Goal: Task Accomplishment & Management: Complete application form

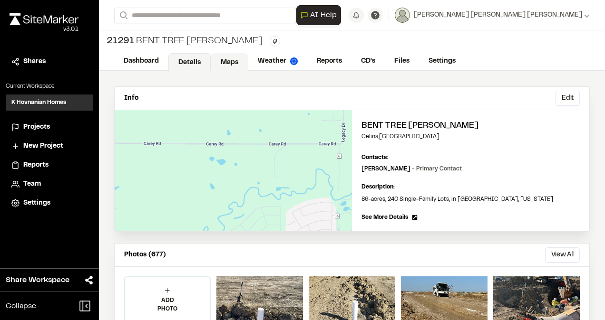
click at [232, 65] on link "Maps" at bounding box center [230, 62] width 38 height 18
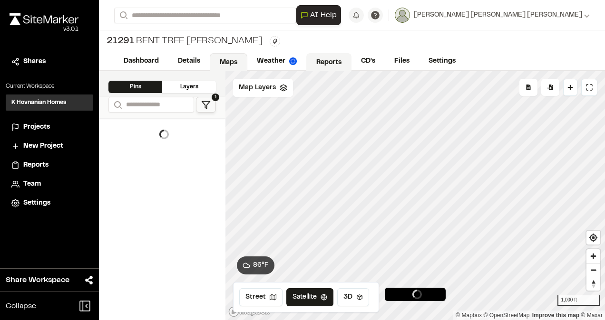
click at [318, 62] on link "Reports" at bounding box center [328, 62] width 45 height 18
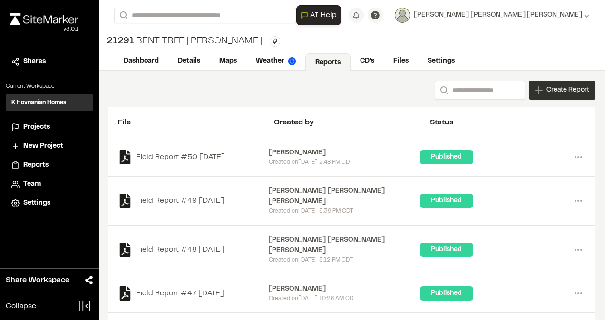
click at [559, 95] on div "Create Report" at bounding box center [562, 90] width 67 height 19
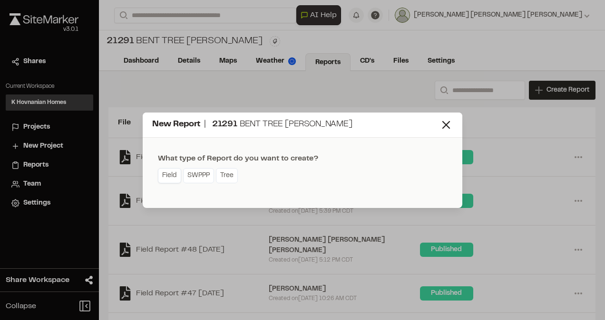
click at [168, 175] on link "Field" at bounding box center [169, 175] width 23 height 15
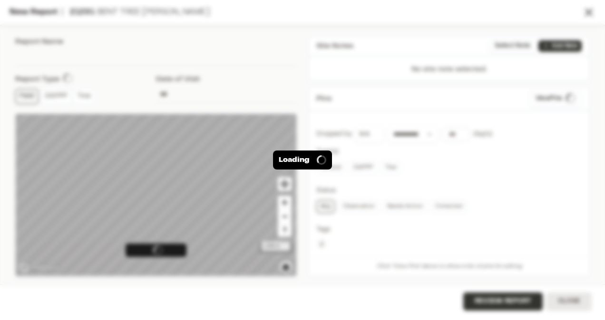
type input "**********"
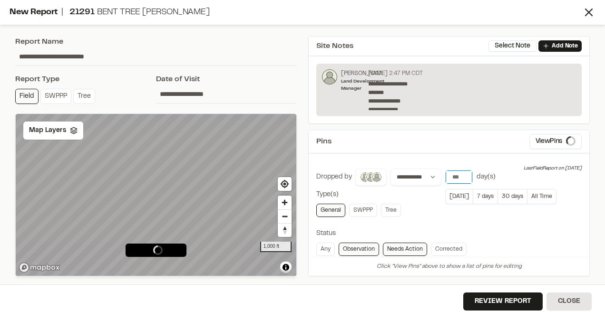
click at [461, 177] on input "*" at bounding box center [458, 177] width 27 height 13
click at [464, 173] on input "*" at bounding box center [458, 177] width 27 height 13
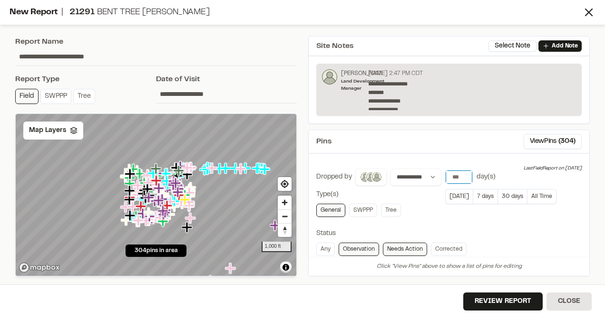
click at [464, 173] on input "*" at bounding box center [458, 177] width 27 height 13
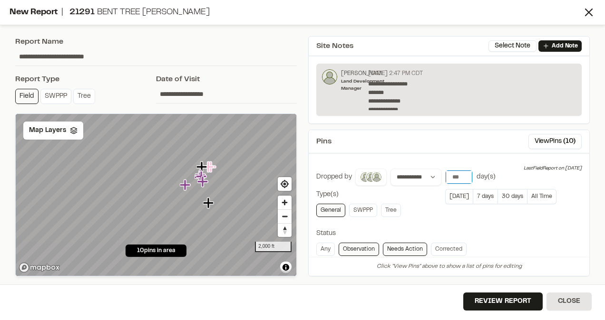
click at [464, 171] on input "*" at bounding box center [458, 177] width 27 height 13
click at [463, 174] on input "*" at bounding box center [458, 177] width 27 height 13
type input "*"
click at [463, 173] on input "*" at bounding box center [458, 177] width 27 height 13
click at [330, 248] on link "Any" at bounding box center [325, 249] width 19 height 13
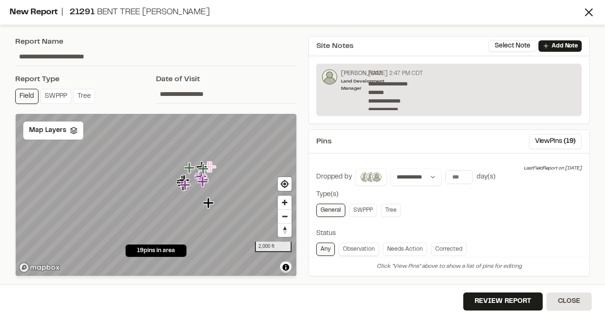
click at [355, 248] on link "Observation" at bounding box center [358, 249] width 40 height 13
click at [76, 134] on div "Map Layers" at bounding box center [53, 131] width 60 height 18
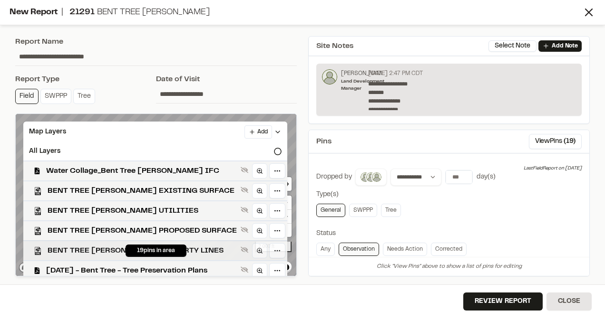
click at [97, 243] on div "BENT TREE MEADOWS PROPERTY LINES" at bounding box center [151, 251] width 271 height 20
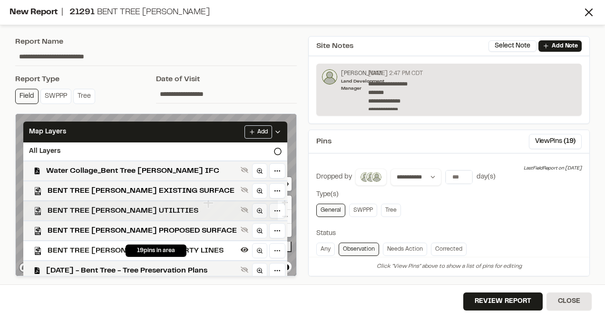
click at [103, 210] on span "BENT TREE MEADOWS UTILITIES" at bounding box center [142, 210] width 189 height 11
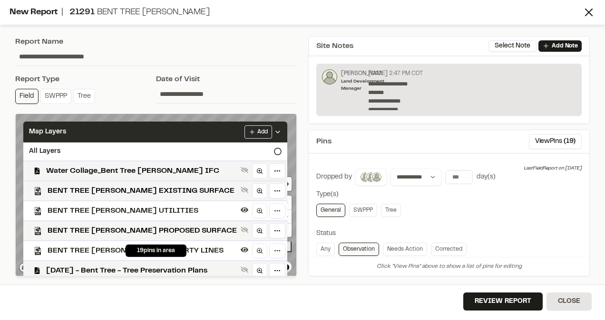
click at [274, 129] on icon at bounding box center [278, 132] width 8 height 8
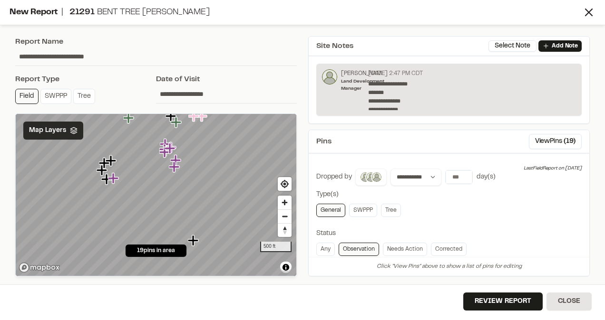
click at [194, 242] on icon "Map marker" at bounding box center [194, 241] width 12 height 12
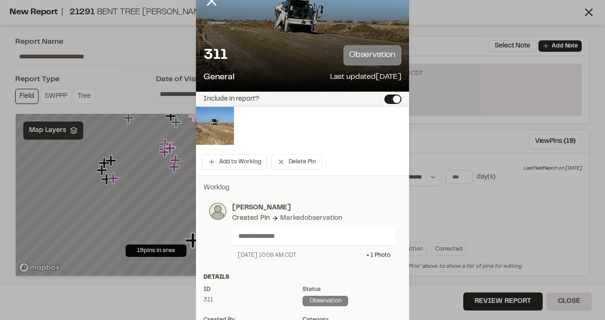
scroll to position [23, 0]
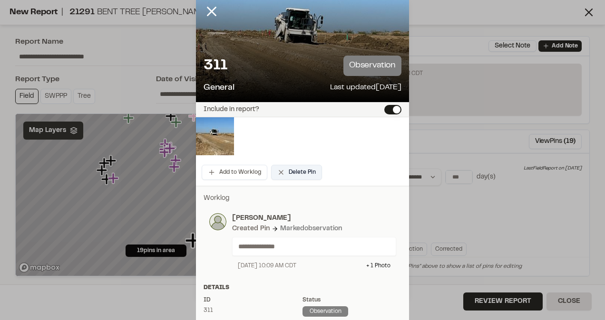
click at [304, 173] on button "Delete Pin" at bounding box center [296, 172] width 51 height 15
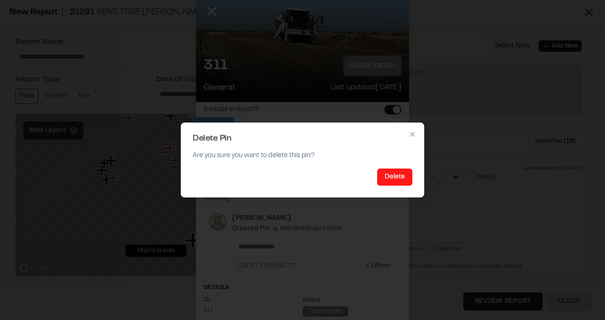
click at [398, 181] on button "Delete" at bounding box center [394, 177] width 35 height 17
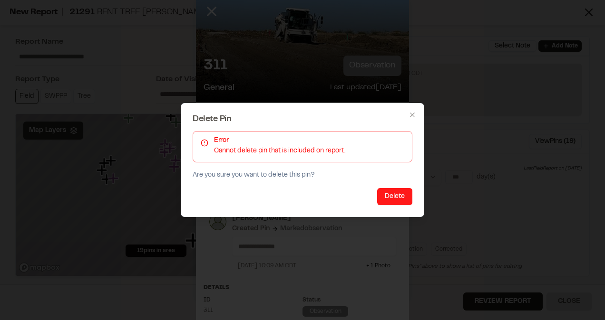
click at [393, 197] on button "Delete" at bounding box center [394, 196] width 35 height 17
click at [412, 118] on icon "button" at bounding box center [412, 115] width 8 height 8
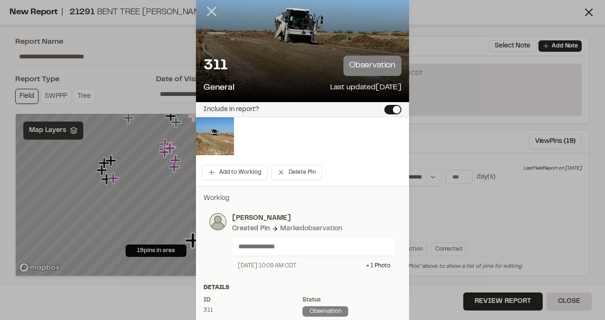
click at [208, 10] on line at bounding box center [212, 12] width 8 height 8
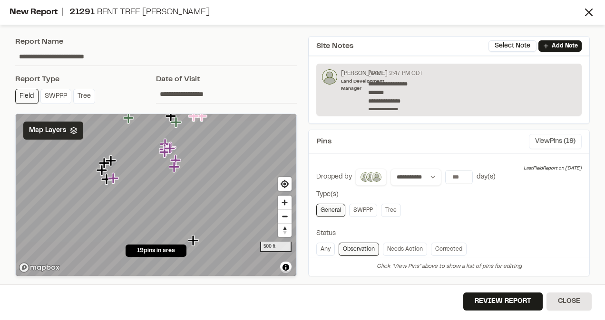
click at [563, 139] on span "( 19 )" at bounding box center [569, 141] width 12 height 10
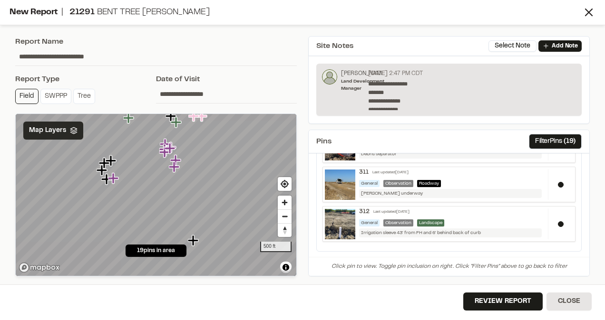
scroll to position [679, 0]
click at [558, 182] on button at bounding box center [561, 185] width 6 height 6
click at [558, 221] on button at bounding box center [561, 224] width 6 height 6
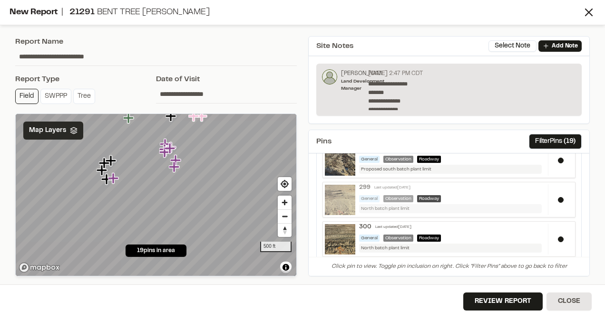
scroll to position [143, 0]
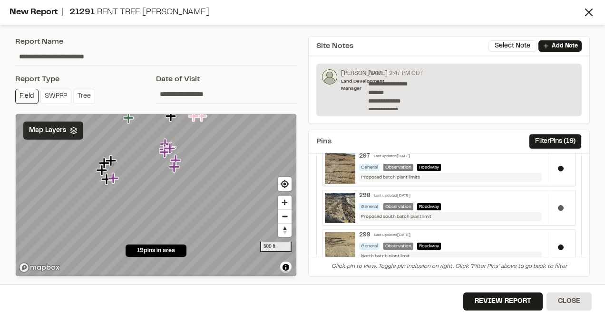
click at [558, 205] on button at bounding box center [561, 208] width 6 height 6
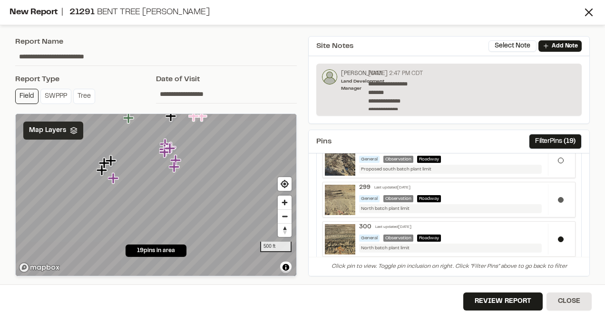
click at [558, 199] on button at bounding box center [561, 200] width 6 height 6
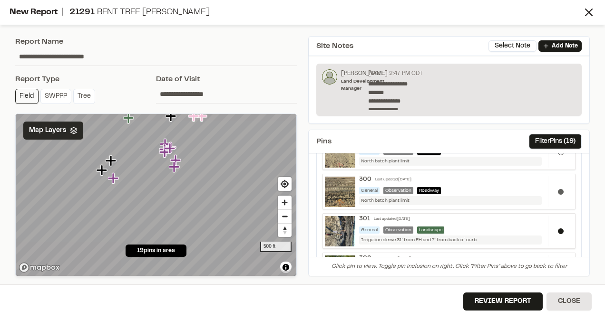
click at [558, 190] on button at bounding box center [561, 192] width 6 height 6
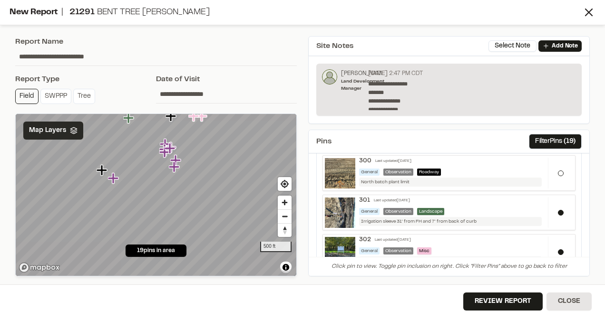
scroll to position [285, 0]
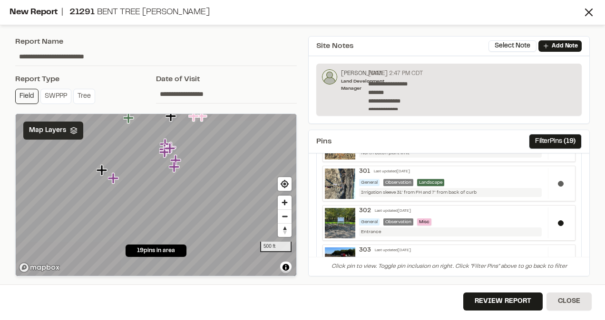
click at [558, 182] on button at bounding box center [561, 184] width 6 height 6
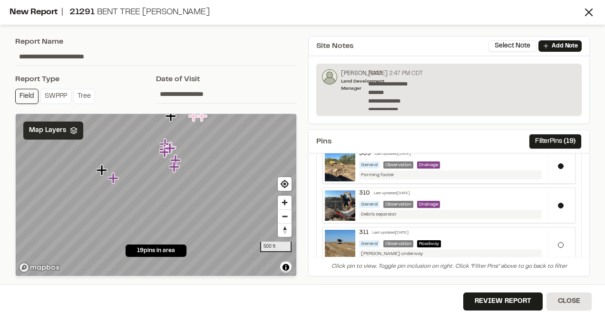
scroll to position [679, 0]
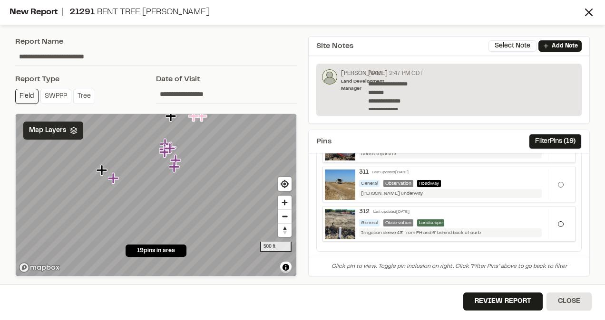
click at [557, 177] on div at bounding box center [560, 184] width 25 height 31
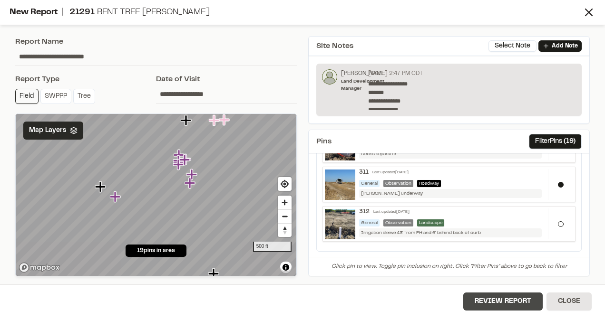
click at [522, 296] on button "Review Report" at bounding box center [502, 302] width 79 height 18
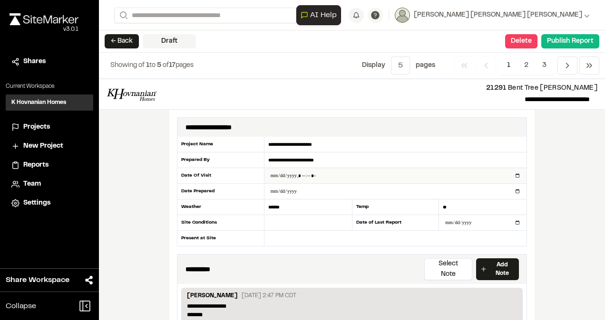
click at [303, 173] on input "datetime-local" at bounding box center [395, 175] width 262 height 15
type input "**********"
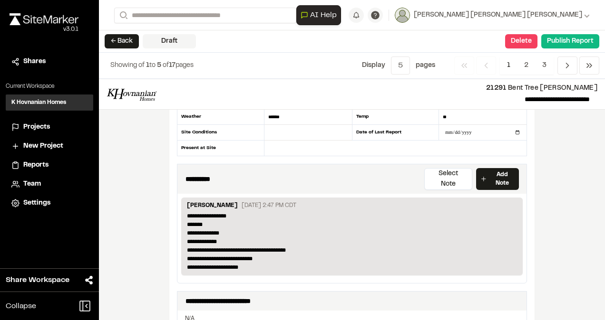
scroll to position [143, 0]
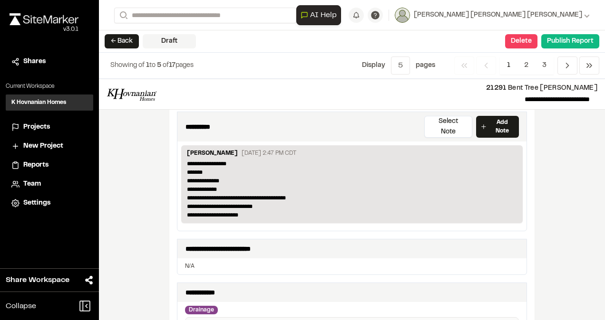
drag, startPoint x: 420, startPoint y: 207, endPoint x: 125, endPoint y: 191, distance: 296.1
click at [125, 191] on div "**********" at bounding box center [352, 199] width 506 height 241
click at [485, 120] on link "Add Note" at bounding box center [497, 127] width 43 height 22
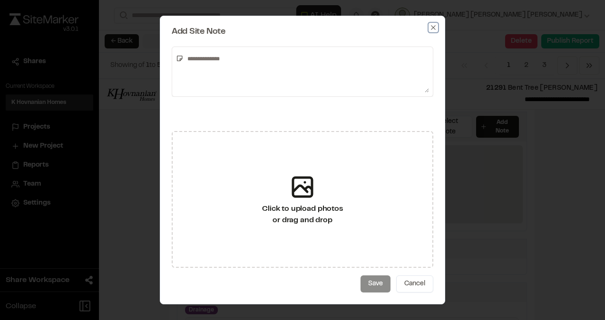
click at [429, 24] on icon "button" at bounding box center [433, 28] width 8 height 8
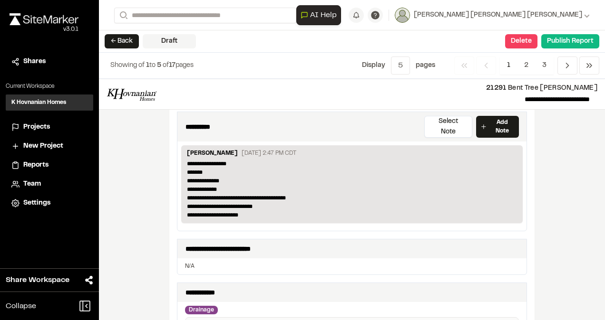
click at [451, 113] on div "**********" at bounding box center [351, 126] width 349 height 29
click at [451, 120] on button "Select Note" at bounding box center [448, 127] width 48 height 22
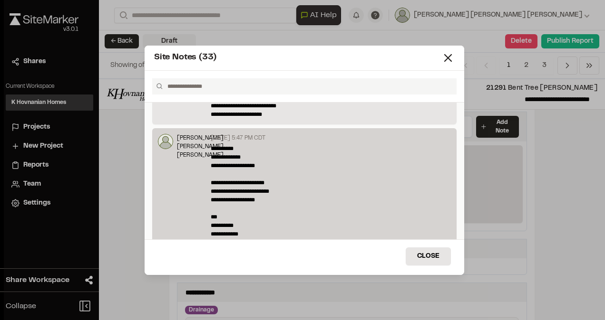
scroll to position [48, 0]
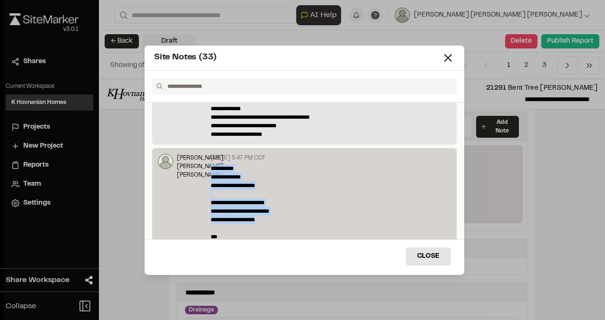
drag, startPoint x: 209, startPoint y: 166, endPoint x: 269, endPoint y: 216, distance: 78.3
click at [269, 216] on p "**********" at bounding box center [328, 236] width 234 height 145
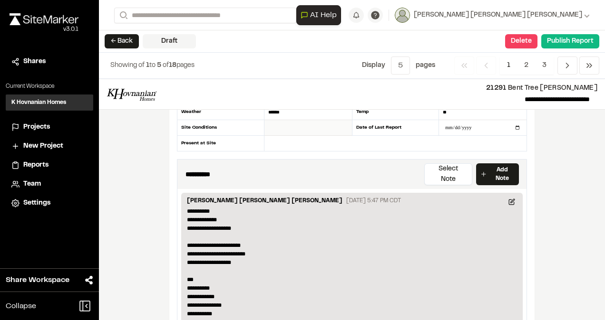
scroll to position [143, 0]
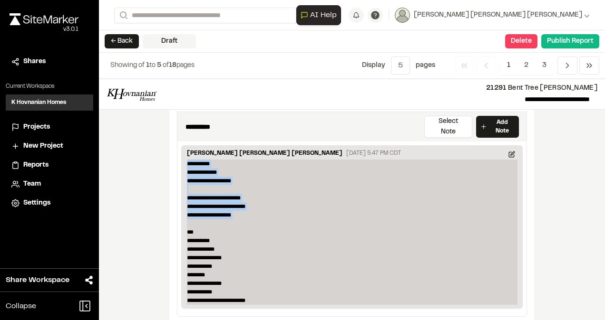
drag, startPoint x: 183, startPoint y: 150, endPoint x: 256, endPoint y: 208, distance: 92.3
click at [256, 208] on p "**********" at bounding box center [352, 232] width 330 height 145
copy p "**********"
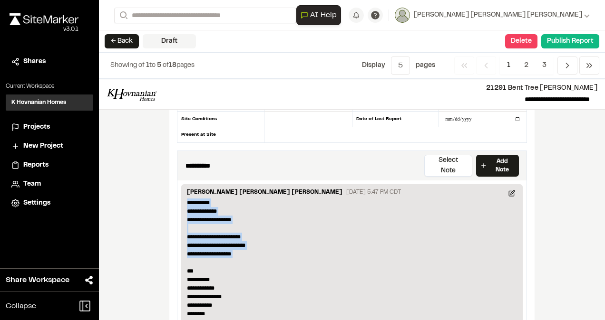
scroll to position [95, 0]
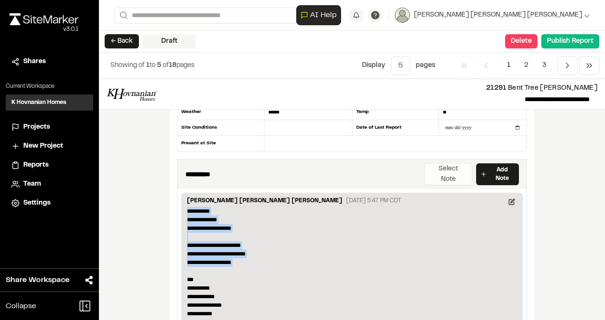
click at [457, 167] on button "Select Note" at bounding box center [448, 175] width 48 height 22
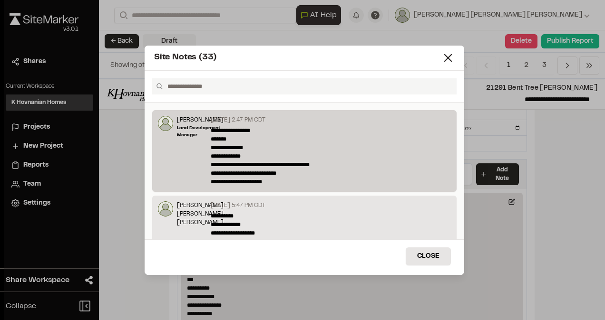
click at [309, 150] on p "**********" at bounding box center [328, 156] width 234 height 60
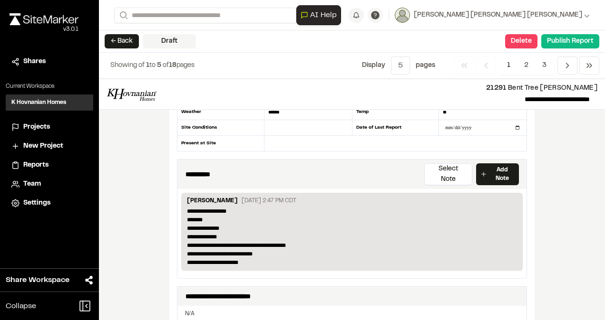
click at [398, 207] on p "**********" at bounding box center [352, 237] width 330 height 60
click at [192, 207] on p "**********" at bounding box center [352, 237] width 330 height 60
click at [187, 207] on p "**********" at bounding box center [352, 237] width 330 height 60
click at [192, 207] on p "**********" at bounding box center [352, 237] width 330 height 60
click at [290, 210] on p "**********" at bounding box center [352, 237] width 330 height 60
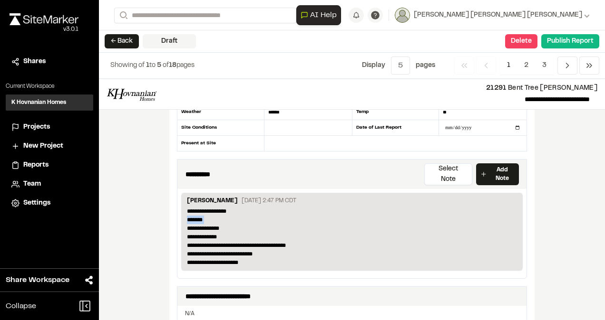
click at [290, 210] on p "**********" at bounding box center [352, 237] width 330 height 60
click at [221, 207] on p "**********" at bounding box center [352, 237] width 330 height 60
click at [187, 207] on p "**********" at bounding box center [352, 237] width 330 height 60
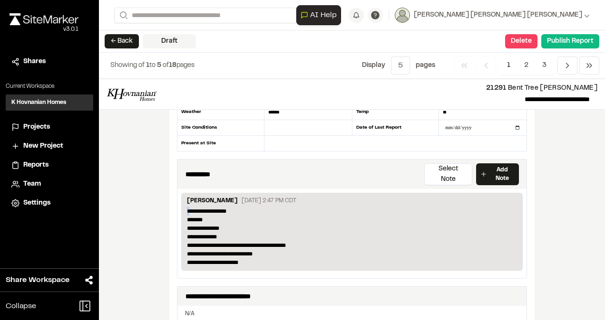
click at [183, 198] on div "**********" at bounding box center [351, 232] width 341 height 78
click at [187, 207] on p "**********" at bounding box center [352, 237] width 330 height 60
drag, startPoint x: 185, startPoint y: 200, endPoint x: 233, endPoint y: 228, distance: 55.2
click at [233, 228] on p "**********" at bounding box center [352, 237] width 330 height 60
drag, startPoint x: 233, startPoint y: 228, endPoint x: 319, endPoint y: 221, distance: 86.4
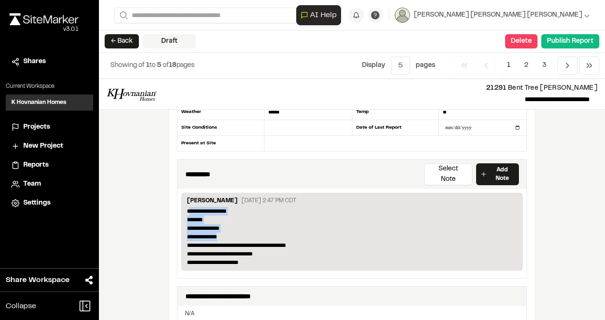
click at [319, 221] on p "**********" at bounding box center [352, 237] width 330 height 60
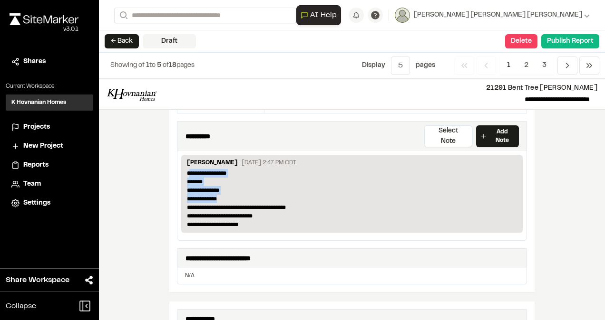
scroll to position [143, 0]
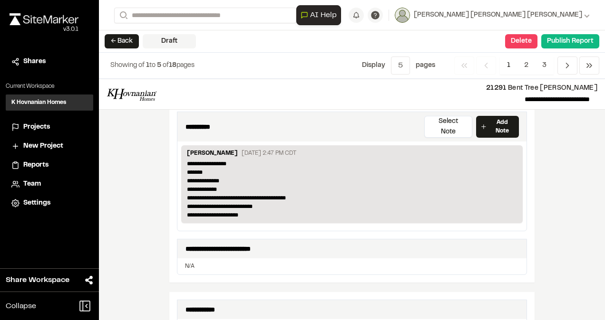
click at [278, 216] on div "**********" at bounding box center [351, 186] width 349 height 89
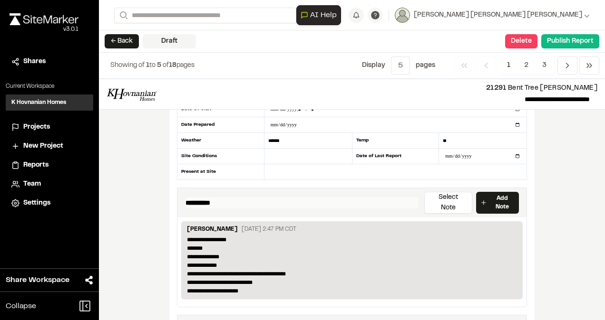
scroll to position [48, 0]
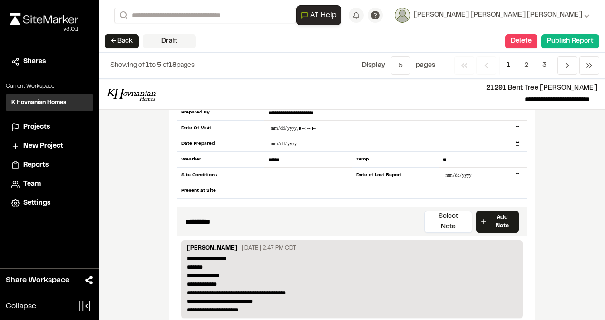
click at [248, 244] on p "October 8, 2025 2:47 PM CDT" at bounding box center [268, 248] width 55 height 9
click at [141, 292] on div "**********" at bounding box center [352, 199] width 506 height 241
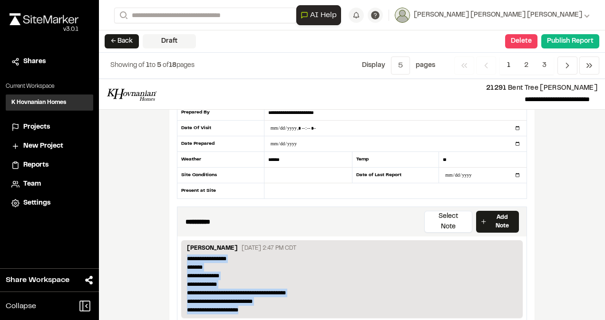
drag, startPoint x: 181, startPoint y: 243, endPoint x: 273, endPoint y: 300, distance: 108.8
click at [273, 300] on div "**********" at bounding box center [351, 280] width 341 height 78
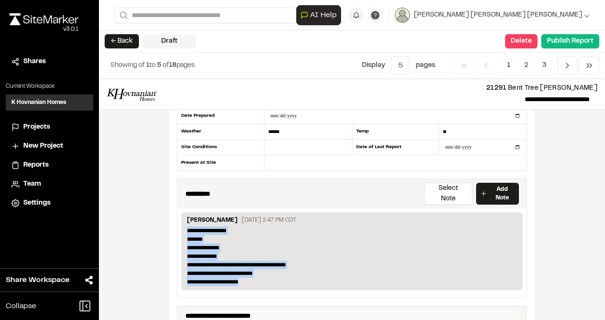
scroll to position [95, 0]
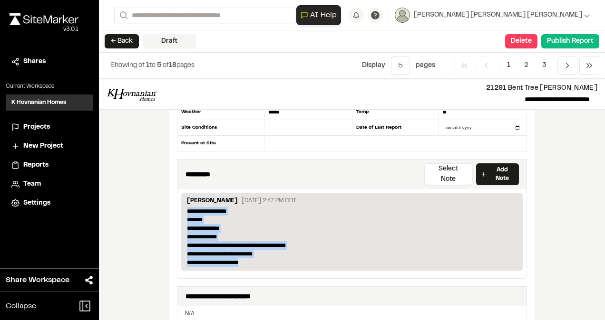
copy p "**********"
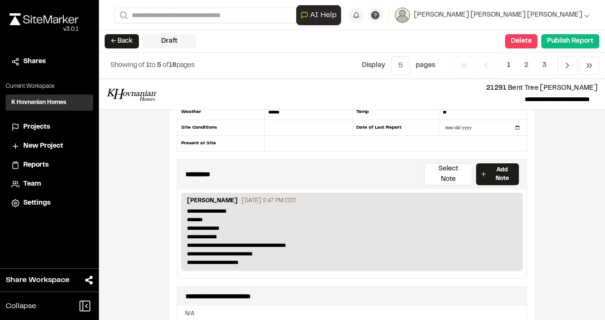
click at [534, 275] on div "**********" at bounding box center [352, 199] width 506 height 241
click at [504, 167] on p "Add Note" at bounding box center [502, 174] width 26 height 17
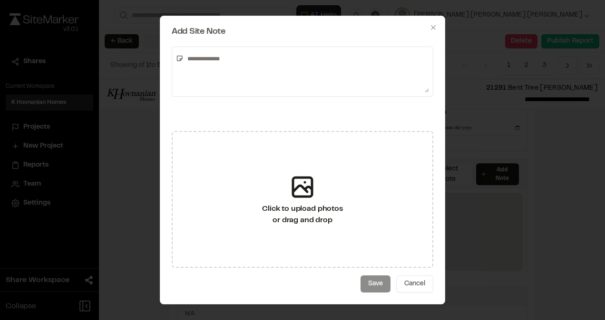
click at [225, 62] on textarea at bounding box center [305, 72] width 245 height 42
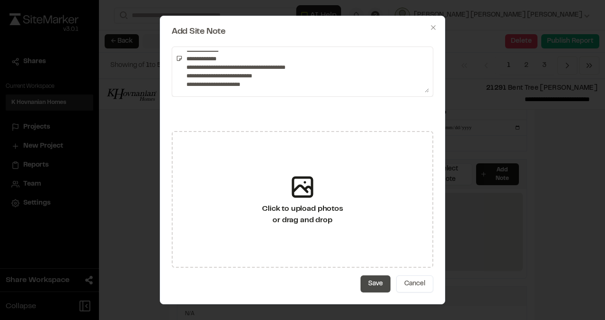
type textarea "**********"
click at [381, 285] on button "Save" at bounding box center [375, 284] width 30 height 17
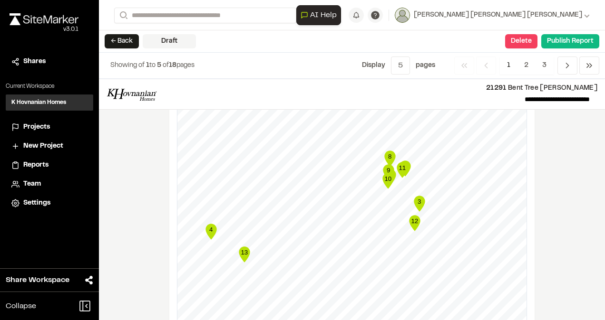
scroll to position [856, 0]
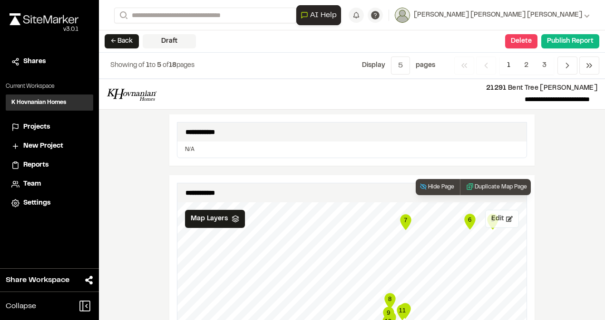
click at [498, 210] on button "Edit" at bounding box center [502, 219] width 34 height 18
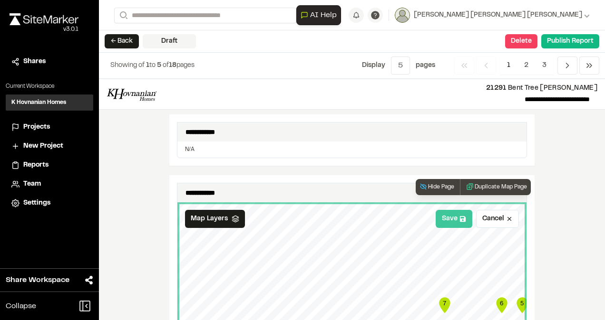
click at [446, 210] on button "Save" at bounding box center [453, 219] width 37 height 18
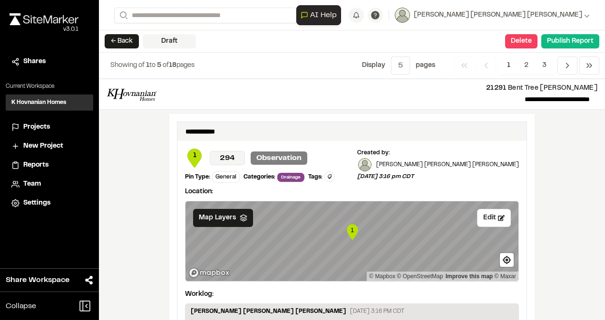
scroll to position [1378, 0]
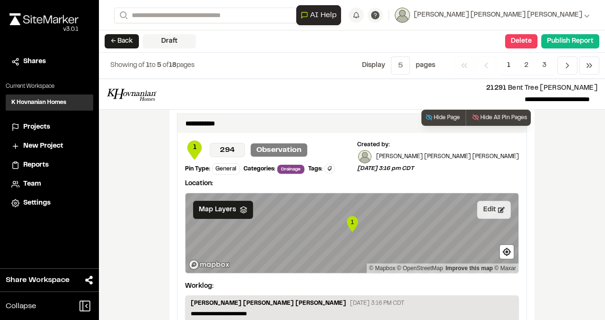
click at [489, 201] on button "Edit" at bounding box center [494, 210] width 34 height 18
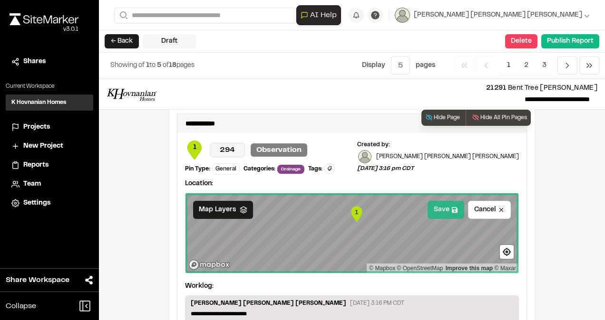
click at [453, 201] on button "Save" at bounding box center [445, 210] width 37 height 18
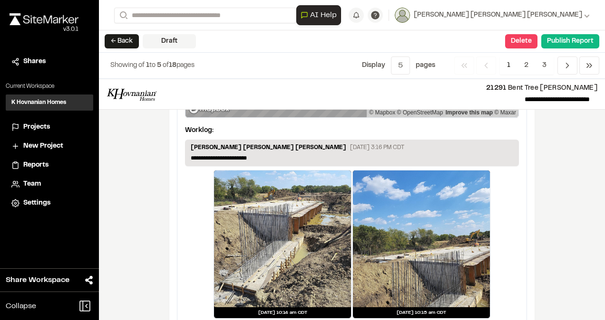
scroll to position [1538, 0]
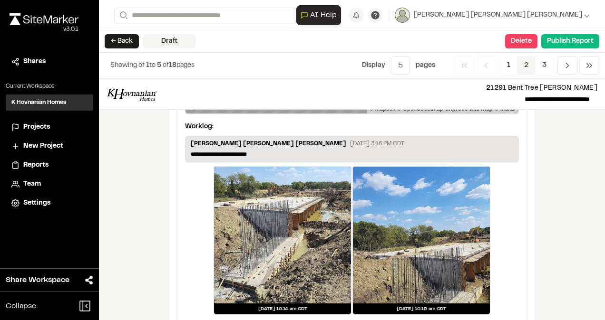
click at [527, 69] on span "2" at bounding box center [526, 66] width 19 height 18
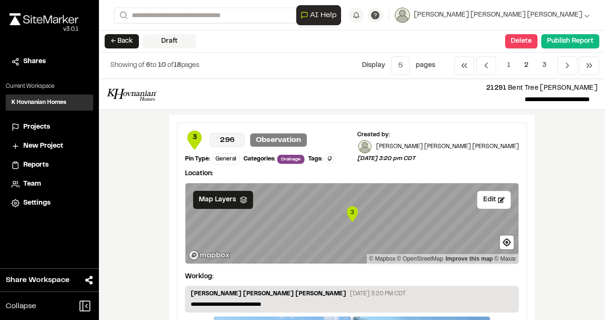
scroll to position [333, 0]
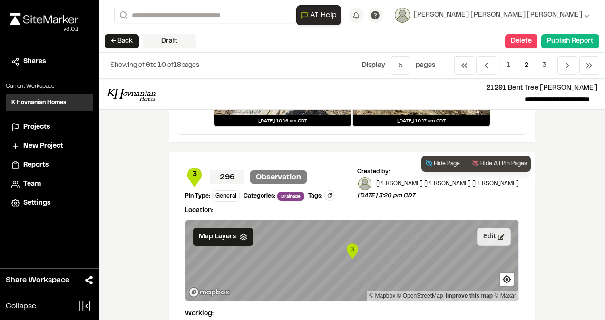
click at [483, 239] on button "Edit" at bounding box center [494, 237] width 34 height 18
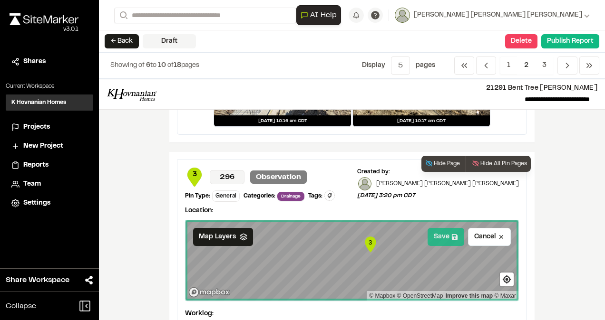
click at [438, 240] on button "Save" at bounding box center [445, 237] width 37 height 18
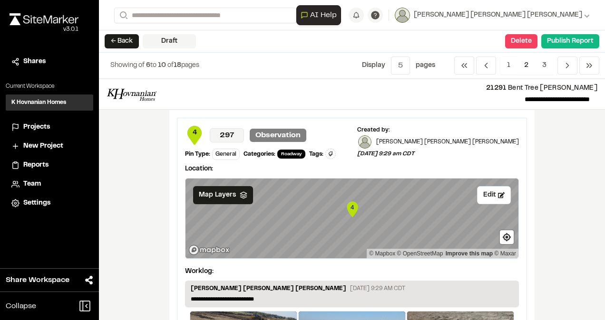
scroll to position [761, 0]
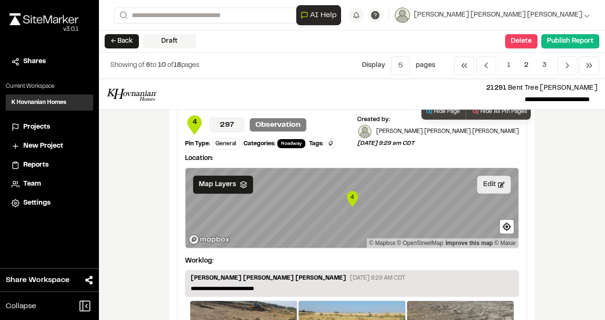
drag, startPoint x: 494, startPoint y: 178, endPoint x: 472, endPoint y: 178, distance: 21.9
click at [498, 182] on icon at bounding box center [501, 185] width 7 height 7
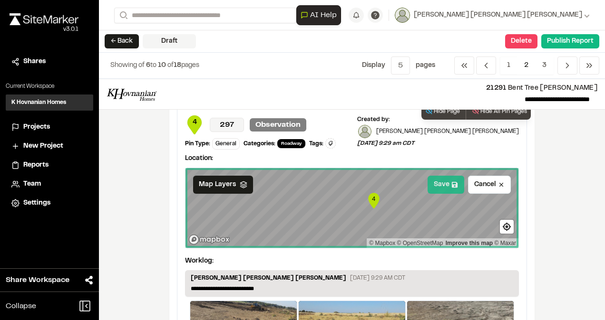
click at [441, 189] on button "Save" at bounding box center [445, 185] width 37 height 18
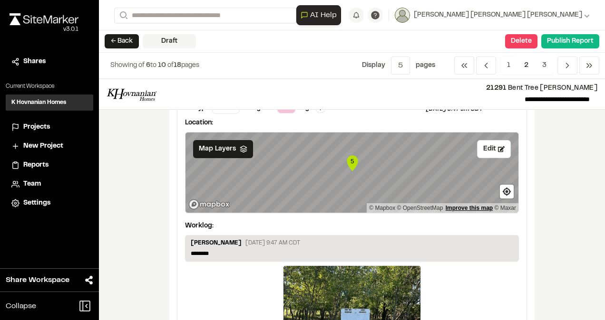
scroll to position [1093, 0]
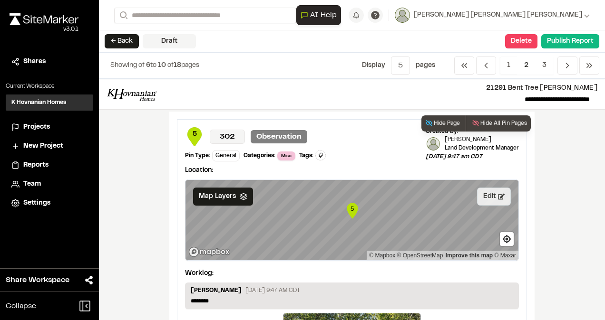
drag, startPoint x: 483, startPoint y: 194, endPoint x: 467, endPoint y: 192, distance: 15.8
click at [483, 194] on button "Edit" at bounding box center [494, 197] width 34 height 18
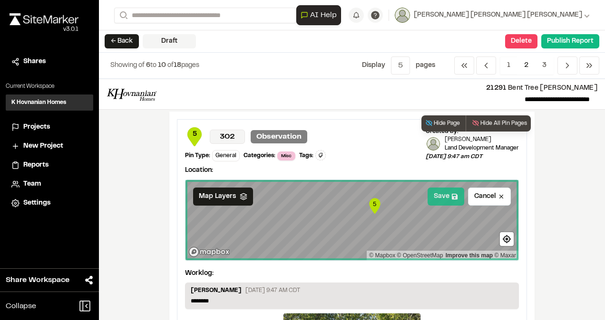
click at [441, 193] on button "Save" at bounding box center [445, 197] width 37 height 18
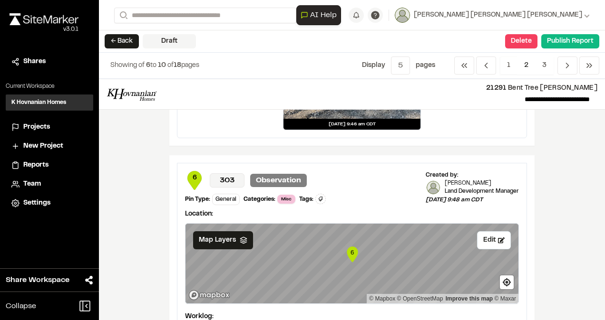
scroll to position [1426, 0]
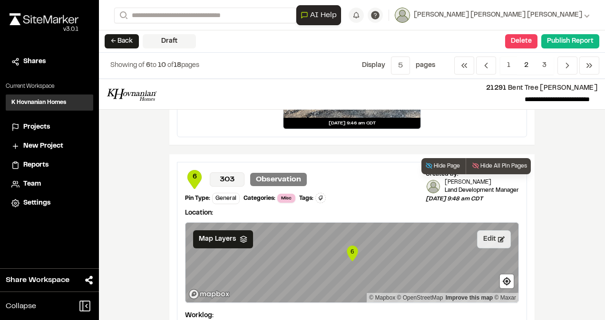
click at [498, 236] on icon at bounding box center [501, 239] width 7 height 7
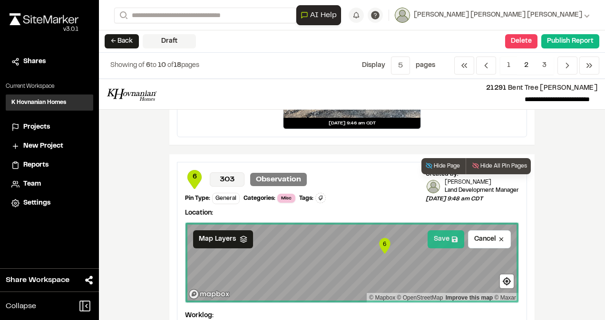
click at [438, 236] on button "Save" at bounding box center [445, 240] width 37 height 18
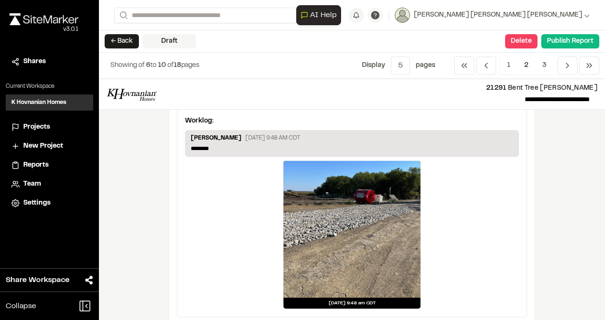
scroll to position [1629, 0]
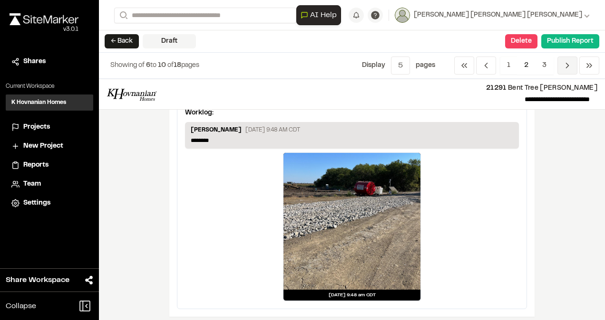
click at [567, 69] on icon "Navigation" at bounding box center [567, 66] width 10 height 10
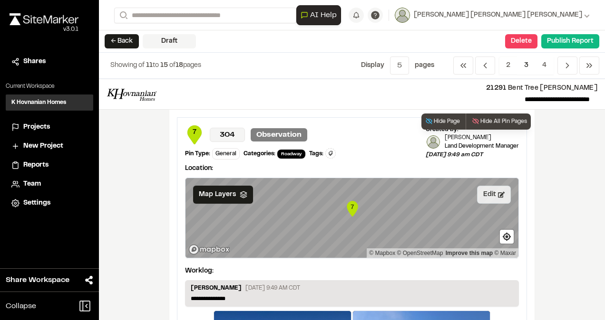
drag, startPoint x: 496, startPoint y: 197, endPoint x: 485, endPoint y: 200, distance: 11.8
click at [495, 197] on button "Edit" at bounding box center [494, 195] width 34 height 18
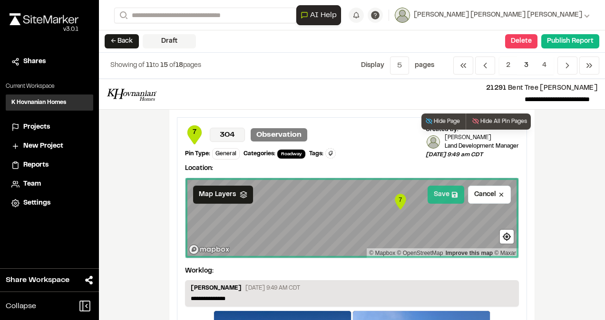
click at [444, 193] on button "Save" at bounding box center [445, 195] width 37 height 18
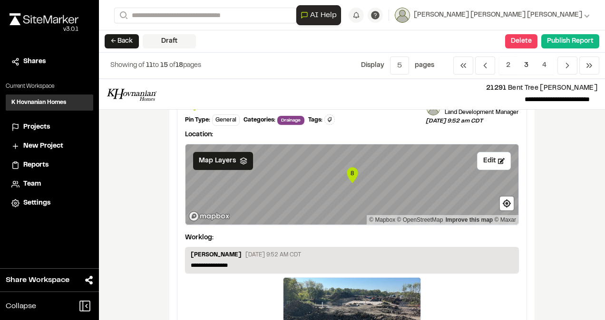
scroll to position [380, 0]
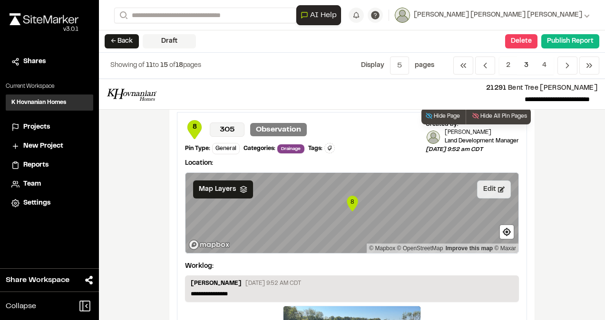
click at [488, 191] on button "Edit" at bounding box center [494, 190] width 34 height 18
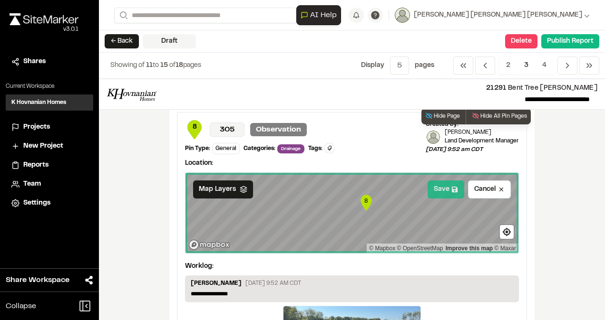
click at [450, 191] on button "Save" at bounding box center [445, 190] width 37 height 18
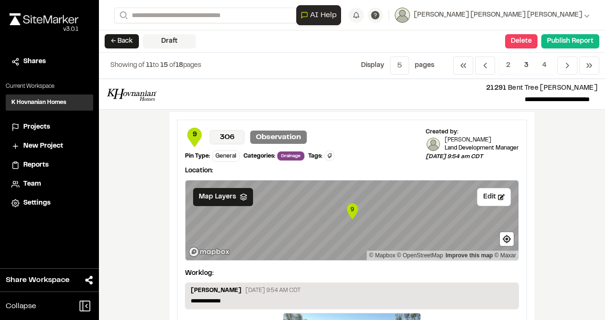
scroll to position [761, 0]
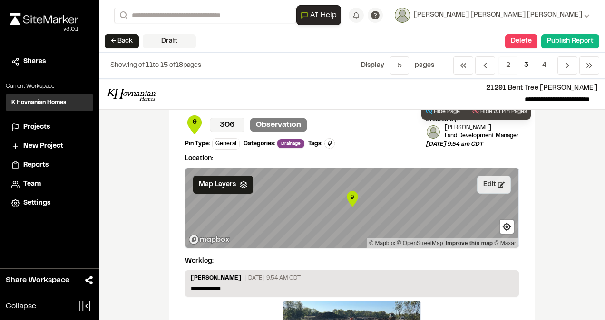
click at [485, 185] on button "Edit" at bounding box center [494, 185] width 34 height 18
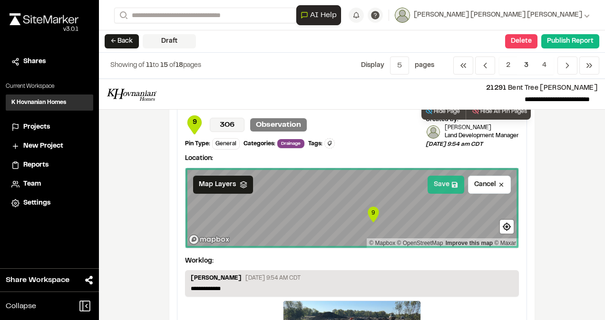
click at [440, 183] on button "Save" at bounding box center [445, 185] width 37 height 18
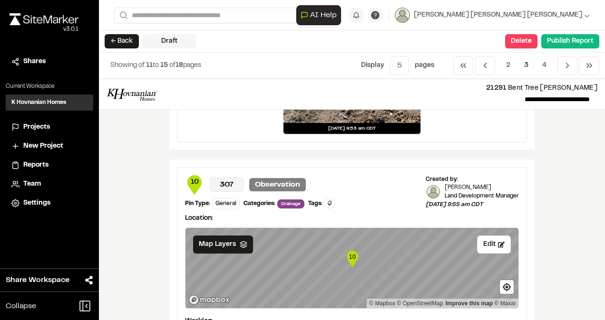
scroll to position [1141, 0]
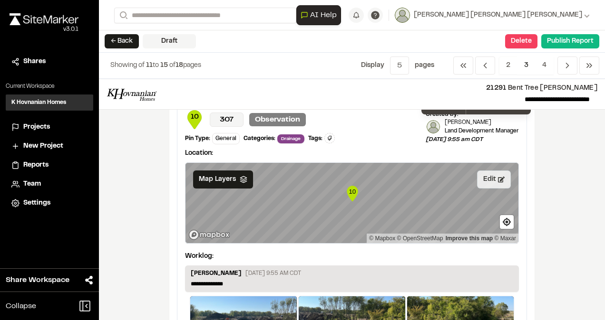
click at [488, 175] on button "Edit" at bounding box center [494, 180] width 34 height 18
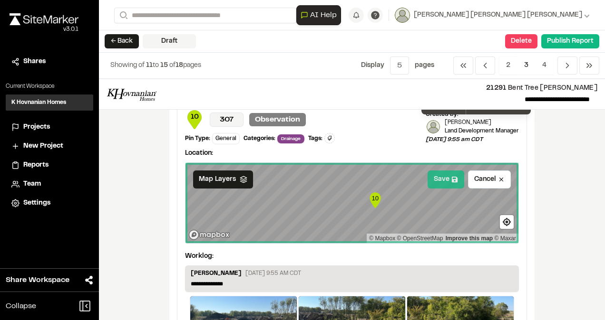
click at [446, 181] on button "Save" at bounding box center [445, 180] width 37 height 18
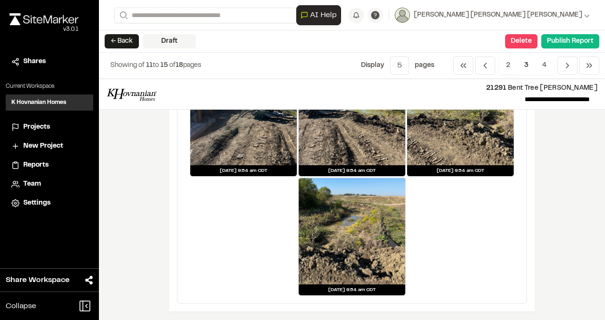
scroll to position [1569, 0]
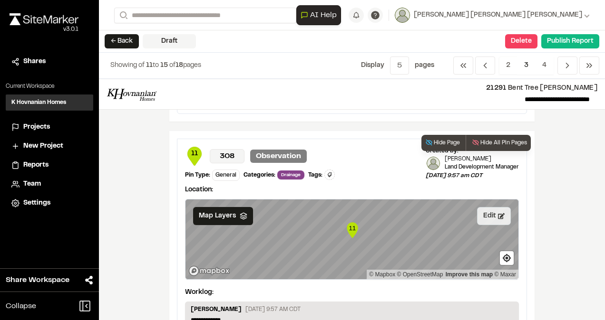
click at [489, 215] on button "Edit" at bounding box center [494, 216] width 34 height 18
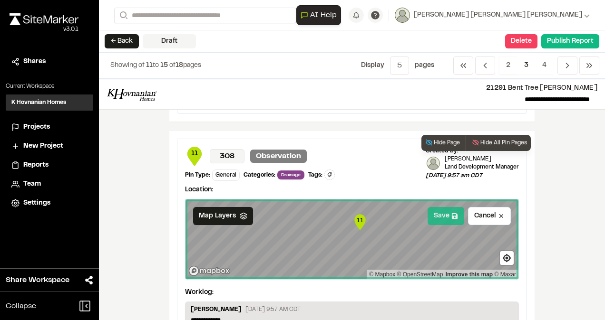
click at [438, 214] on button "Save" at bounding box center [445, 216] width 37 height 18
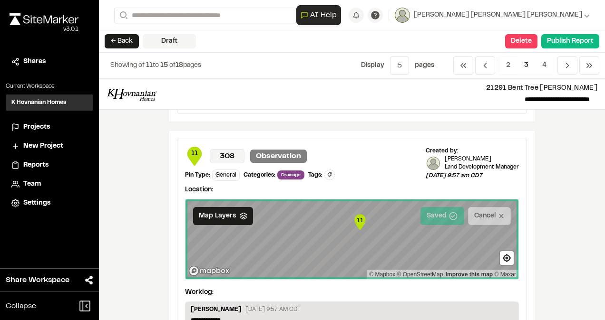
scroll to position [1748, 0]
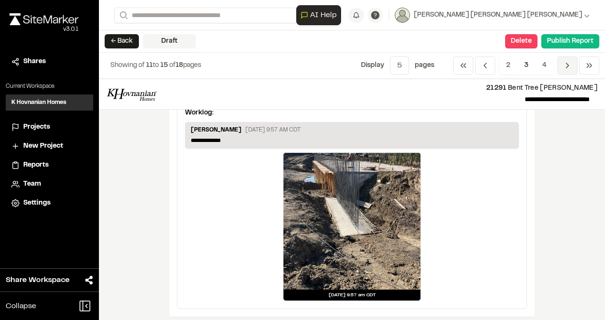
click at [568, 66] on polyline "Navigation" at bounding box center [567, 65] width 2 height 5
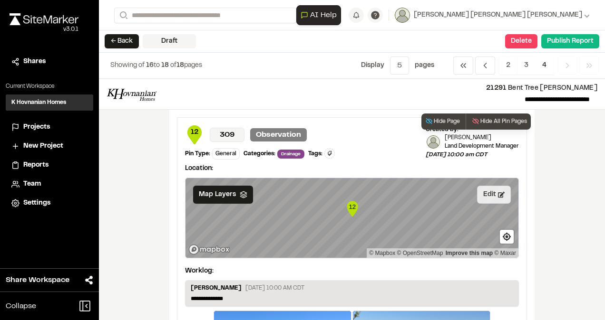
click at [489, 195] on button "Edit" at bounding box center [494, 195] width 34 height 18
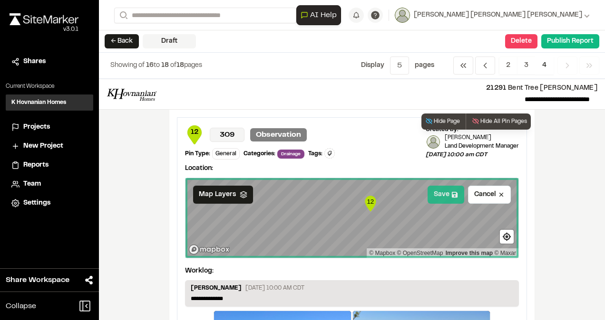
click at [442, 198] on button "Save" at bounding box center [445, 195] width 37 height 18
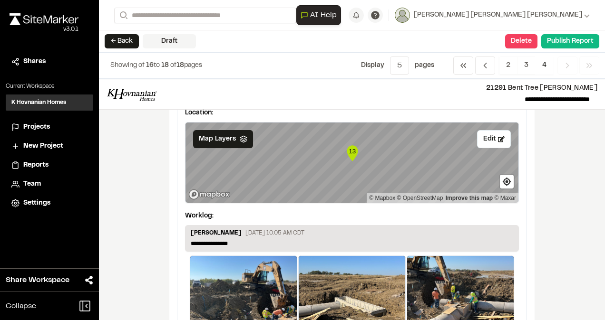
scroll to position [380, 0]
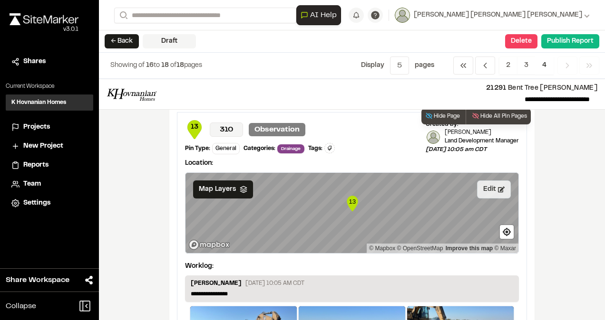
click at [484, 188] on button "Edit" at bounding box center [494, 190] width 34 height 18
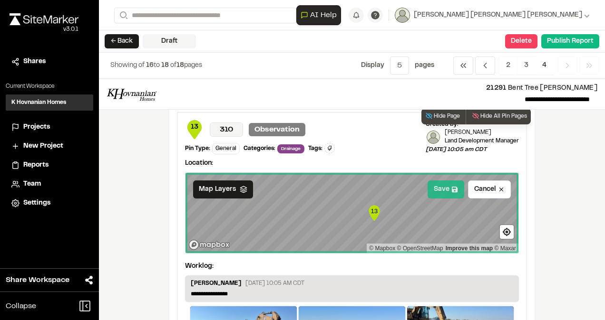
click at [447, 188] on button "Save" at bounding box center [445, 190] width 37 height 18
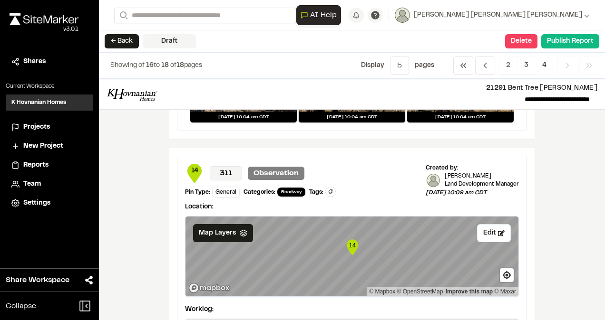
scroll to position [738, 0]
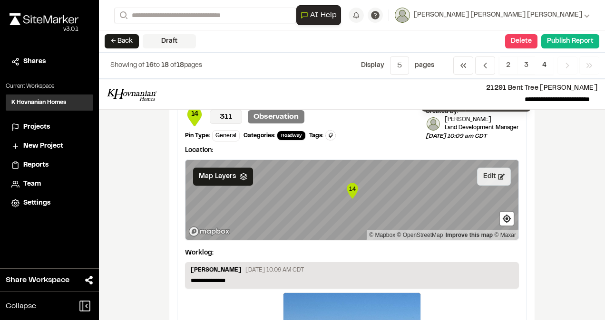
click at [494, 176] on button "Edit" at bounding box center [494, 177] width 34 height 18
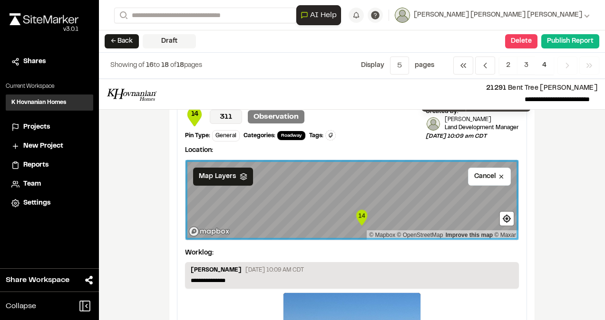
click at [443, 230] on div "14 © Mapbox © OpenStreetMap Improve this map © Maxar" at bounding box center [351, 200] width 333 height 80
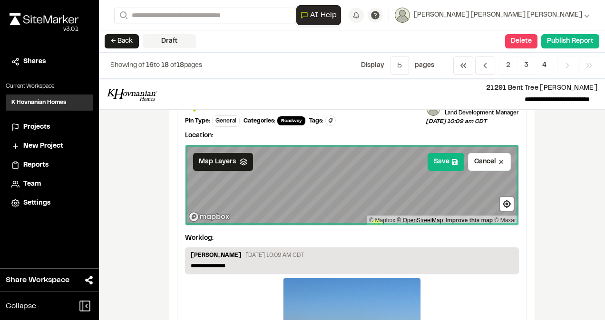
scroll to position [738, 0]
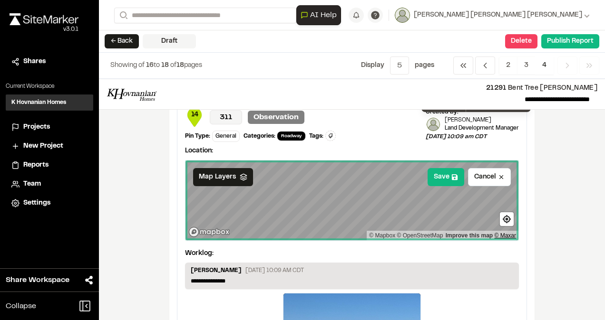
click at [512, 232] on div "14 © Mapbox © OpenStreetMap Improve this map © Maxar" at bounding box center [351, 201] width 333 height 80
click at [445, 181] on button "Save" at bounding box center [445, 177] width 37 height 18
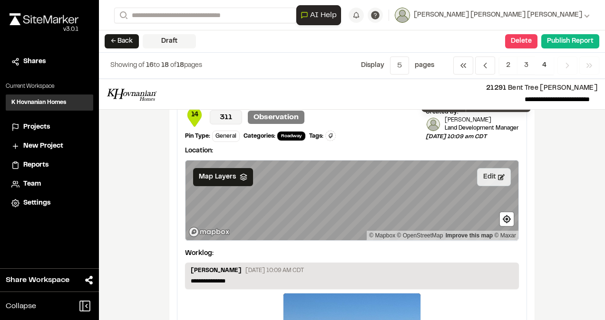
click at [483, 174] on button "Edit" at bounding box center [494, 177] width 34 height 18
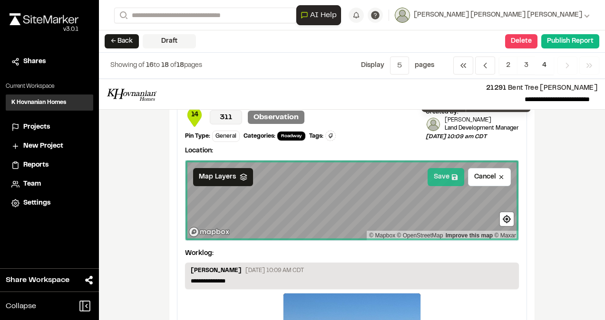
click at [441, 173] on button "Save" at bounding box center [445, 177] width 37 height 18
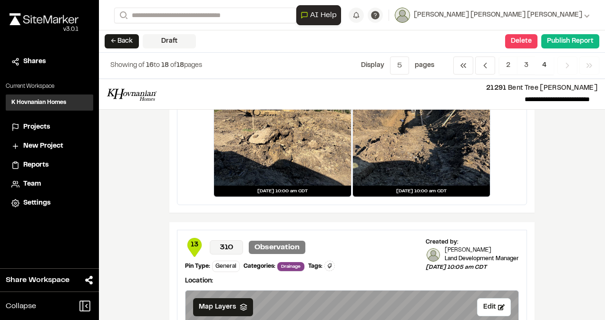
scroll to position [0, 0]
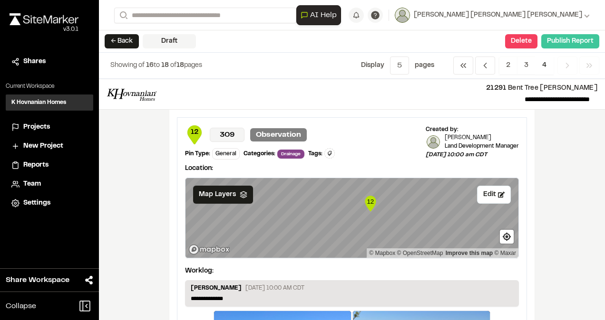
click at [567, 36] on button "Publish Report" at bounding box center [570, 41] width 58 height 14
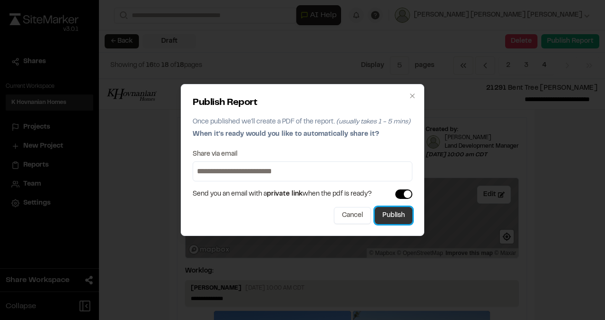
click at [398, 219] on button "Publish" at bounding box center [394, 215] width 38 height 17
